Goal: Information Seeking & Learning: Check status

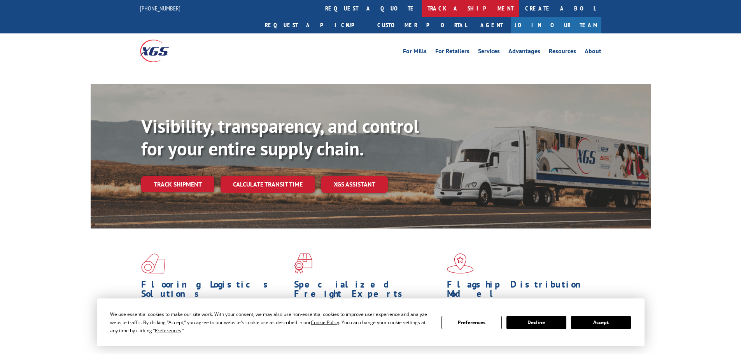
click at [421, 8] on link "track a shipment" at bounding box center [470, 8] width 98 height 17
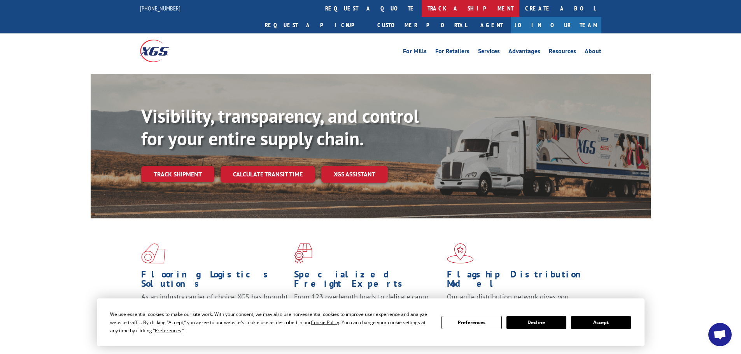
click at [421, 9] on link "track a shipment" at bounding box center [470, 8] width 98 height 17
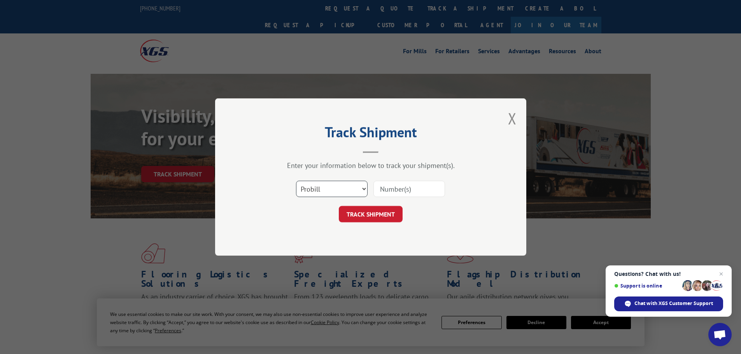
click at [362, 188] on select "Select category... Probill BOL PO" at bounding box center [332, 189] width 72 height 16
select select "bol"
click at [296, 181] on select "Select category... Probill BOL PO" at bounding box center [332, 189] width 72 height 16
click at [393, 189] on input at bounding box center [409, 189] width 72 height 16
paste input "433760"
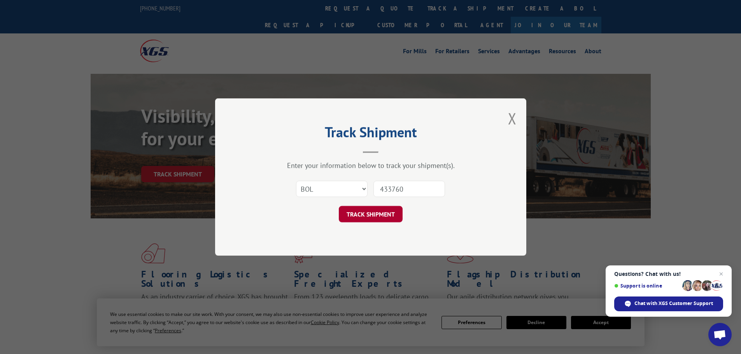
type input "433760"
click at [367, 212] on button "TRACK SHIPMENT" at bounding box center [371, 214] width 64 height 16
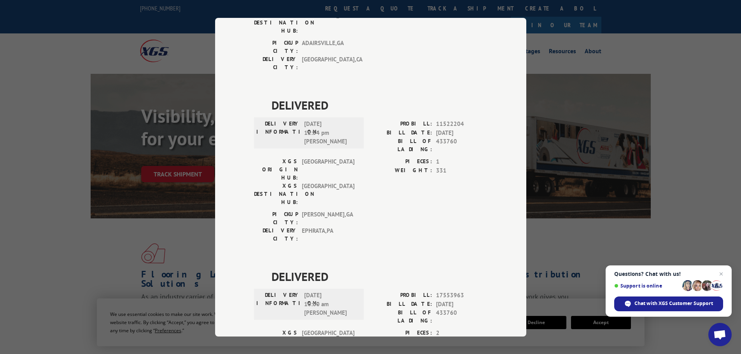
scroll to position [156, 0]
